Goal: Check status: Check status

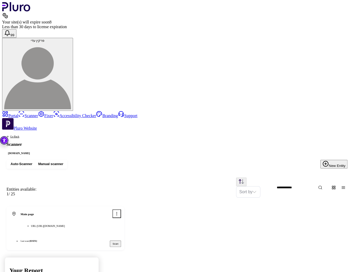
drag, startPoint x: 0, startPoint y: 0, endPoint x: 212, endPoint y: 94, distance: 232.0
